Goal: Entertainment & Leisure: Consume media (video, audio)

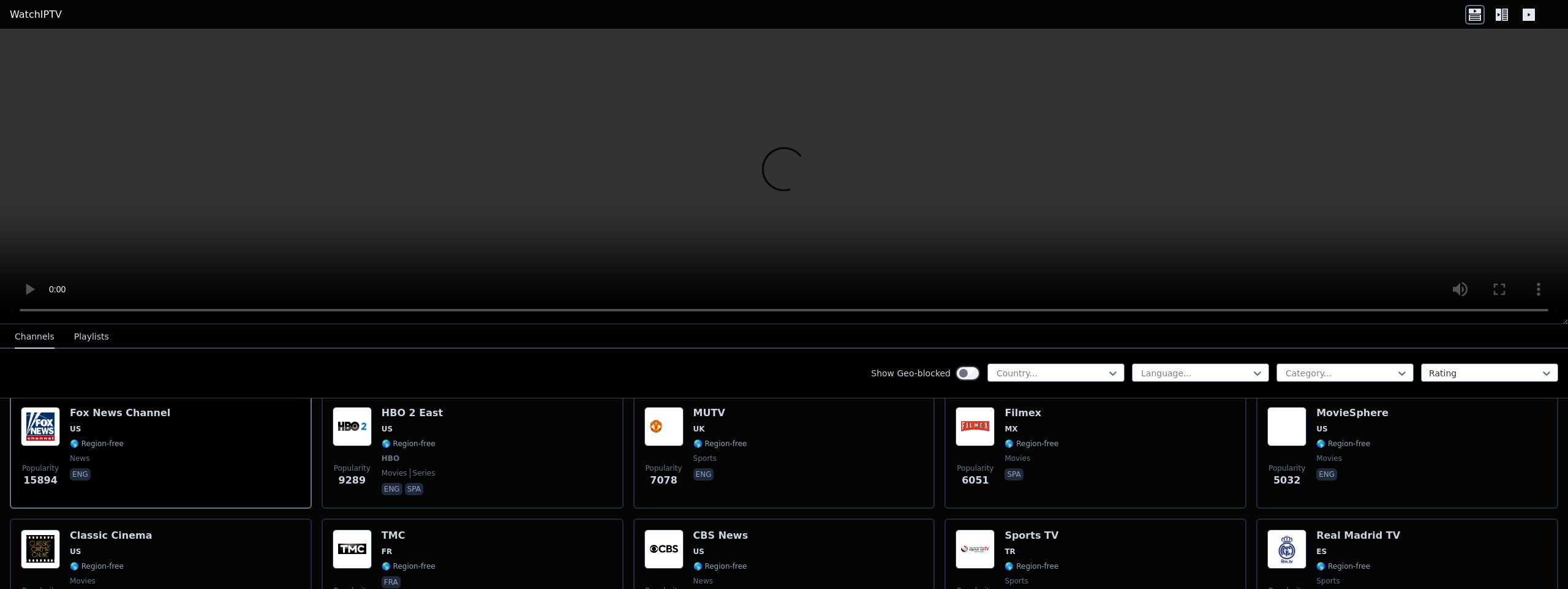
scroll to position [147, 0]
click at [974, 335] on nav "Channels Playlists" at bounding box center [784, 336] width 1568 height 25
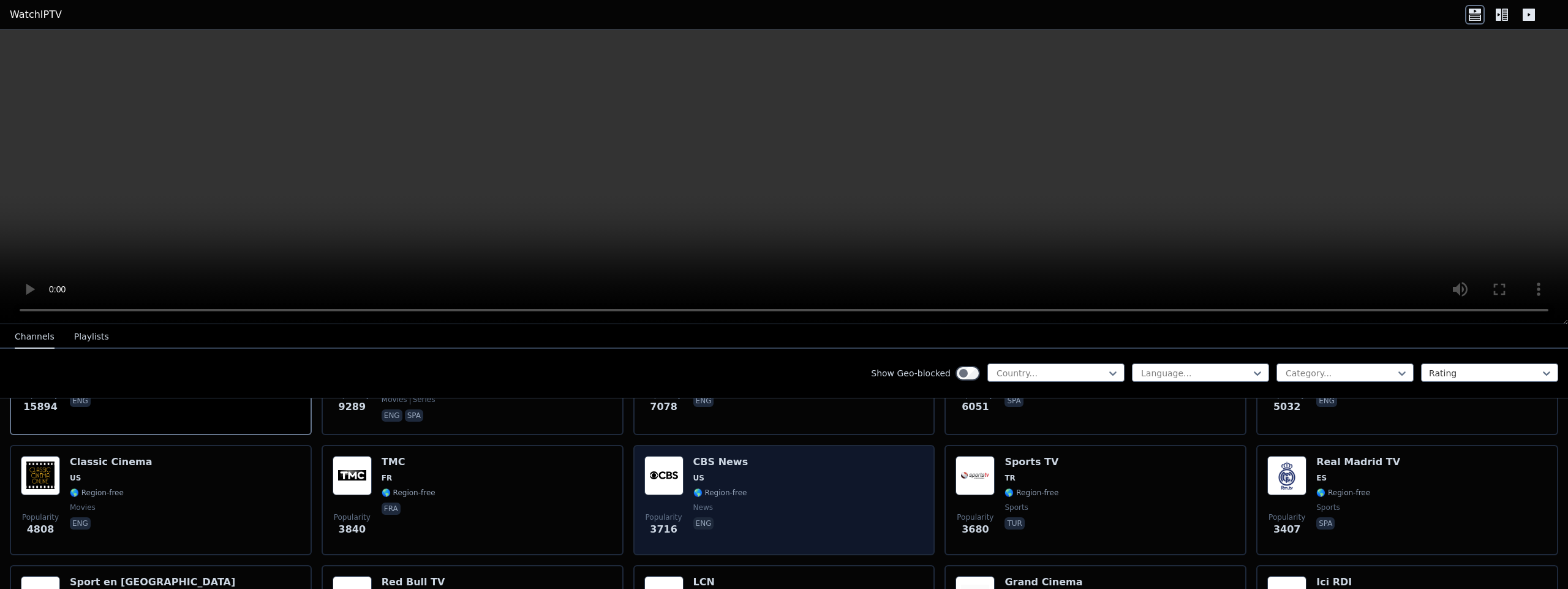
scroll to position [220, 0]
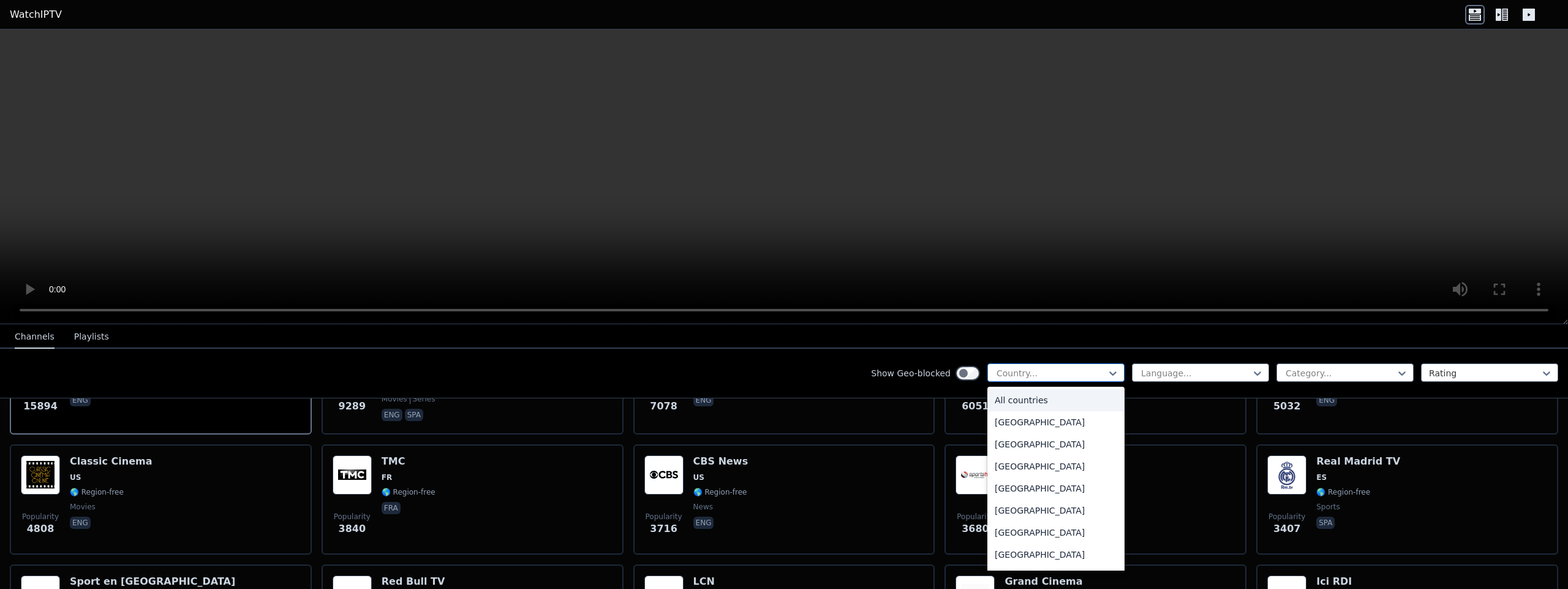
click at [998, 370] on div at bounding box center [1050, 373] width 112 height 12
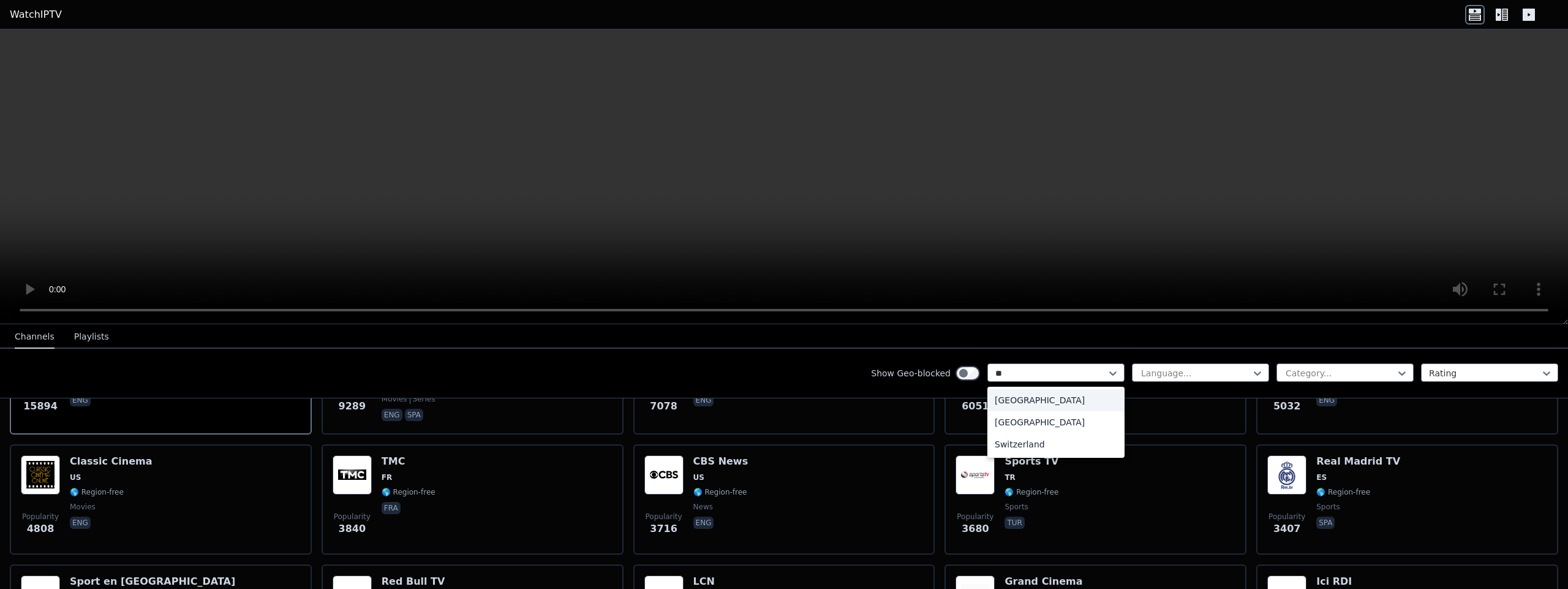
type input "***"
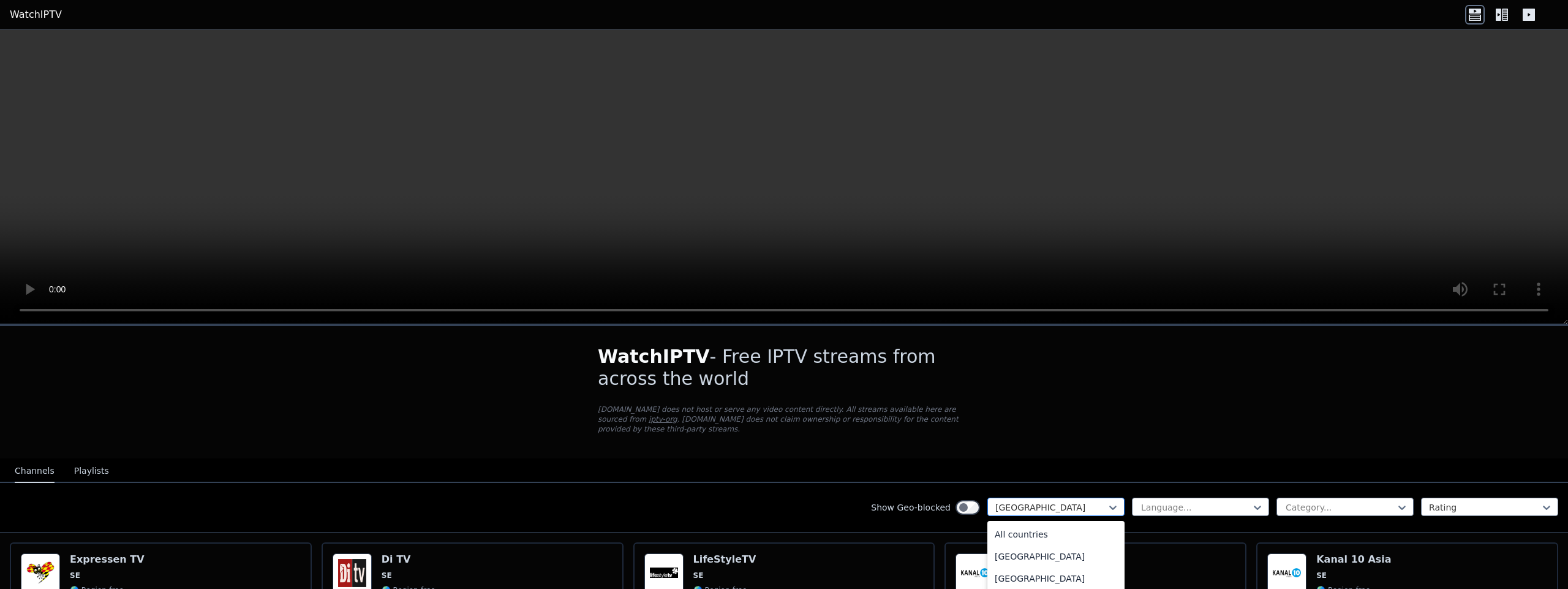
click at [1034, 504] on div at bounding box center [1050, 507] width 112 height 12
drag, startPoint x: 1026, startPoint y: 506, endPoint x: 1010, endPoint y: 504, distance: 16.1
click at [1010, 504] on div at bounding box center [1050, 507] width 112 height 12
click at [1019, 506] on div at bounding box center [1050, 507] width 112 height 12
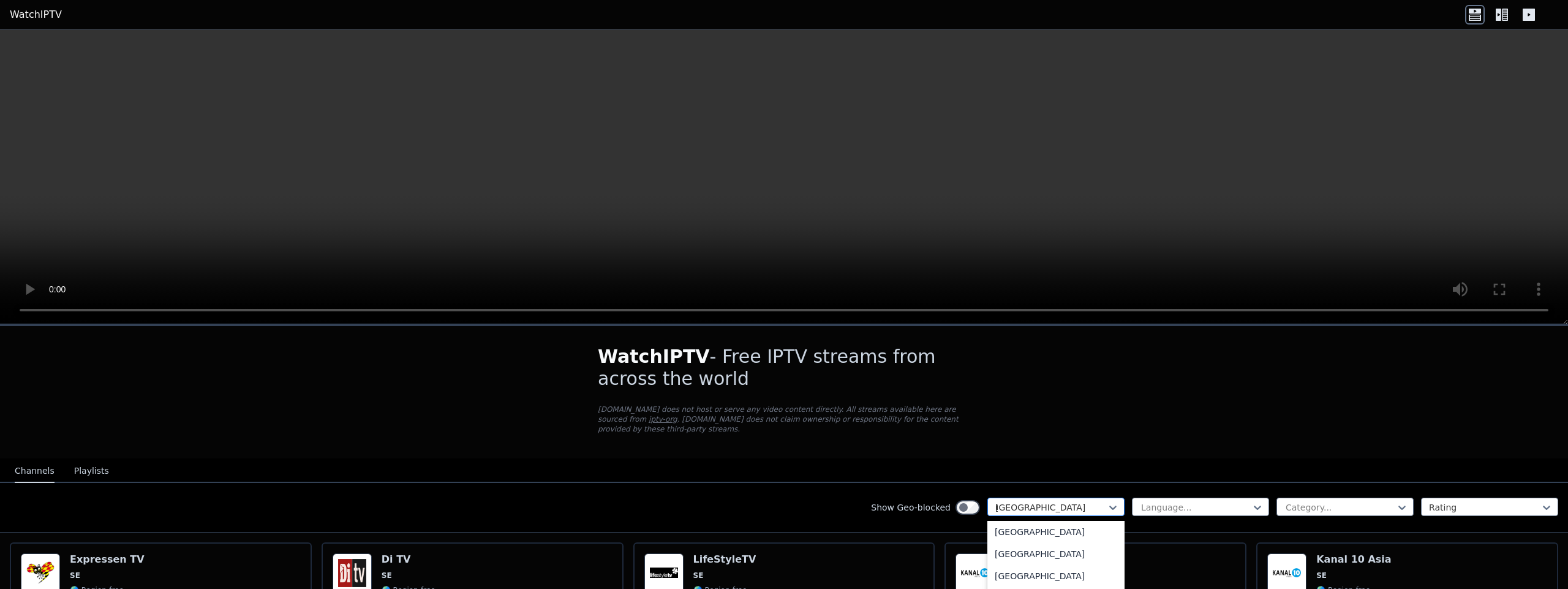
scroll to position [1051, 0]
type input "**"
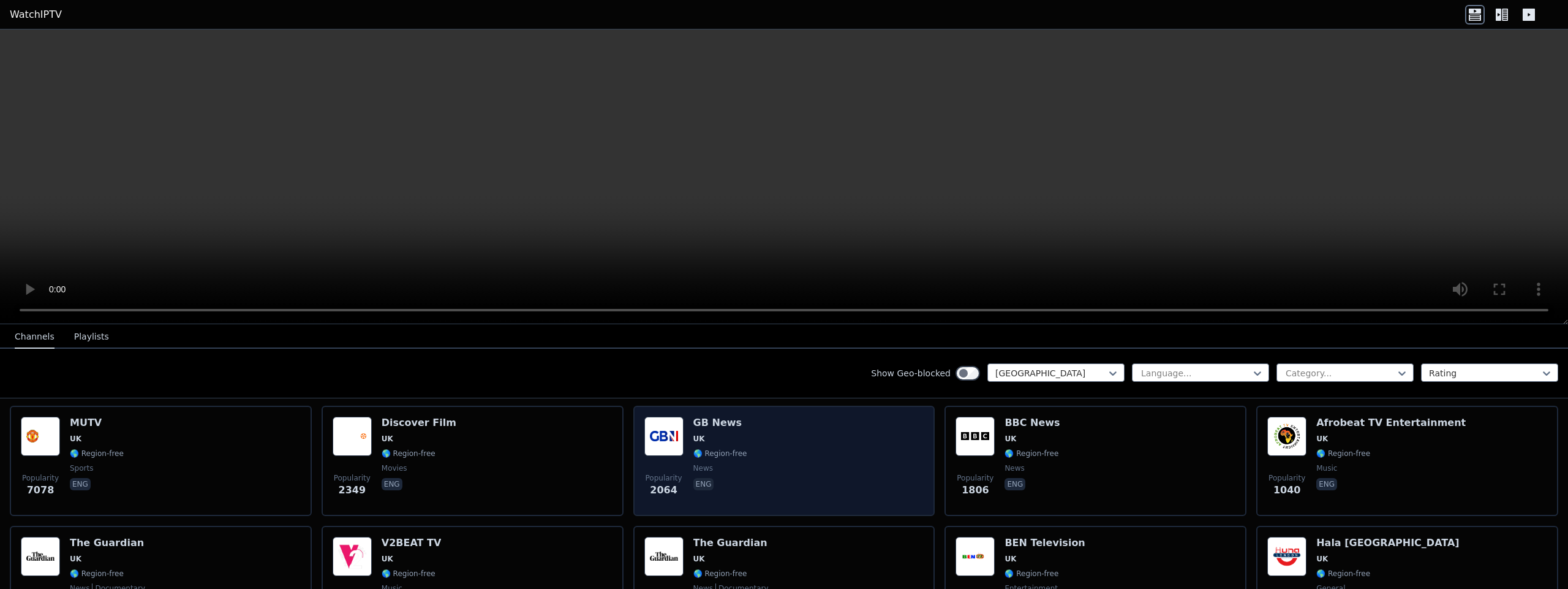
scroll to position [147, 0]
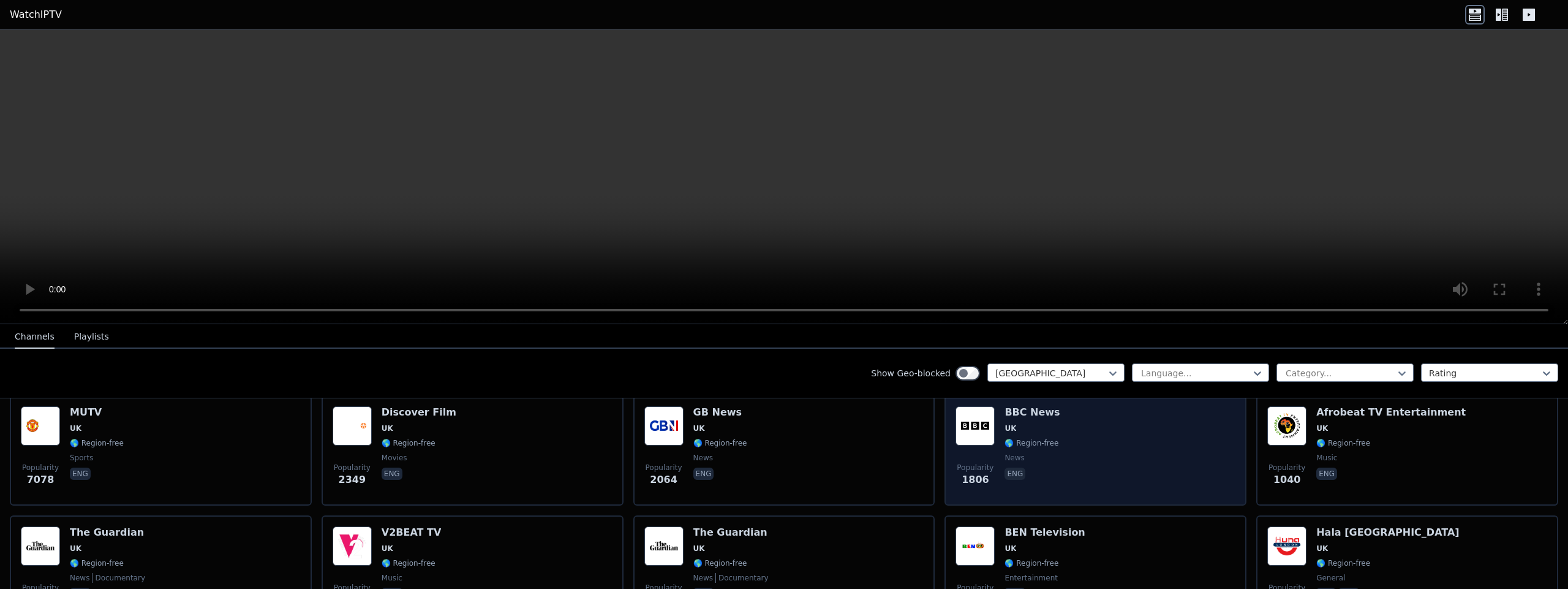
click at [1028, 458] on span "news" at bounding box center [1032, 457] width 55 height 10
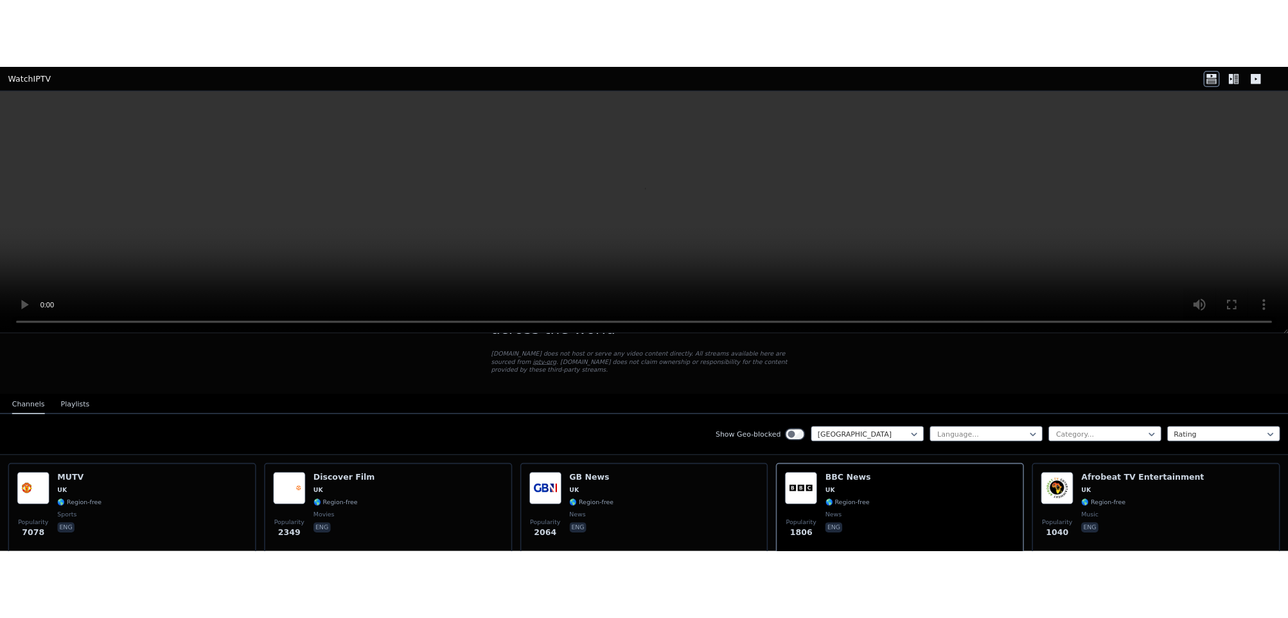
scroll to position [0, 0]
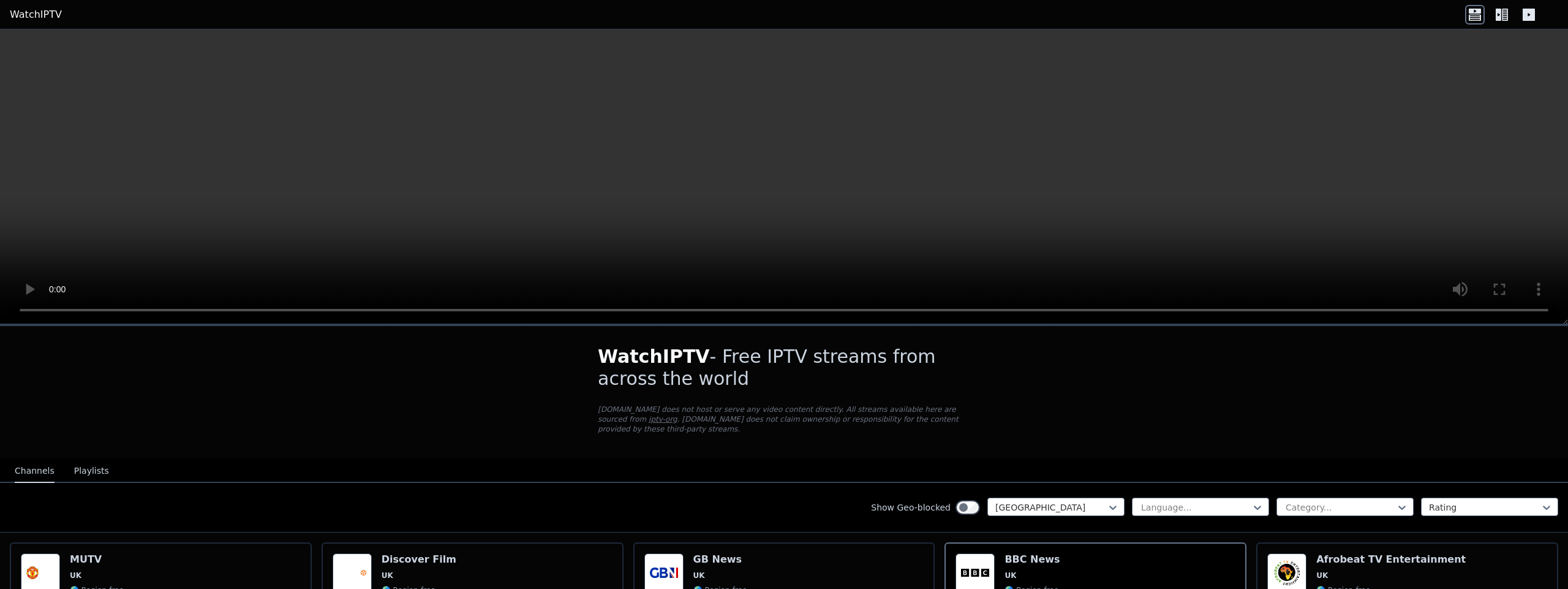
click at [1251, 134] on video at bounding box center [784, 176] width 1568 height 294
